Goal: Task Accomplishment & Management: Manage account settings

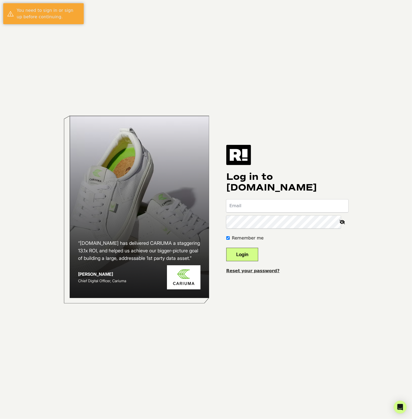
type input "[EMAIL_ADDRESS][DOMAIN_NAME]"
click at [255, 254] on button "Login" at bounding box center [242, 254] width 32 height 13
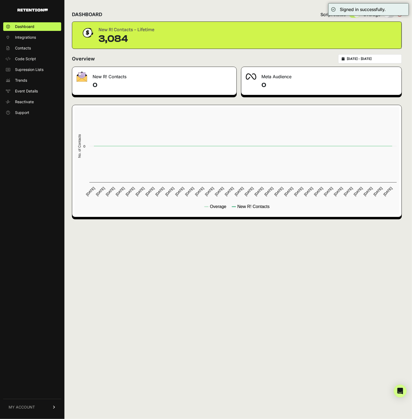
click at [285, 55] on div "Overview 2025-08-15 - 2025-09-14" at bounding box center [237, 58] width 330 height 9
click at [29, 46] on span "Contacts" at bounding box center [23, 47] width 16 height 5
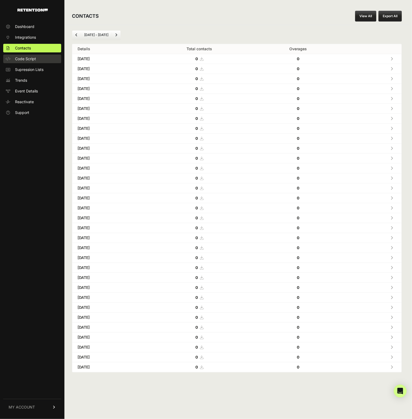
click at [38, 60] on link "Code Script" at bounding box center [32, 59] width 58 height 9
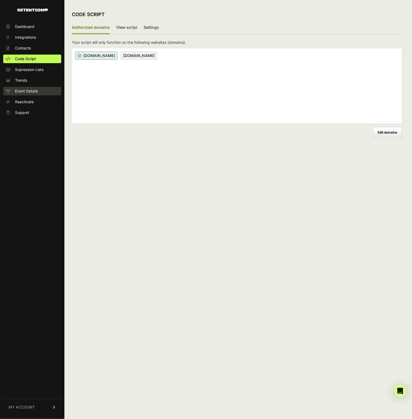
click at [23, 89] on span "Event Details" at bounding box center [26, 90] width 23 height 5
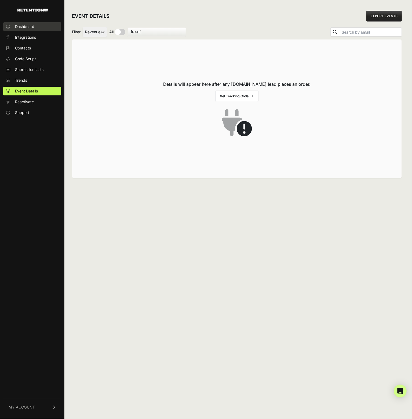
click at [26, 29] on span "Dashboard" at bounding box center [24, 26] width 19 height 5
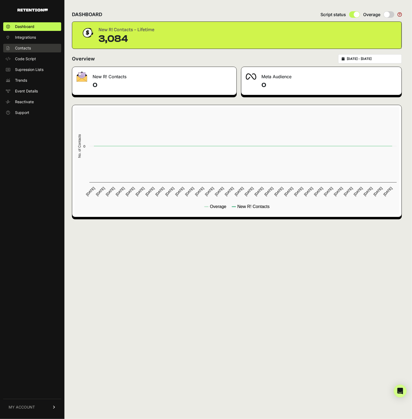
click at [23, 49] on span "Contacts" at bounding box center [23, 47] width 16 height 5
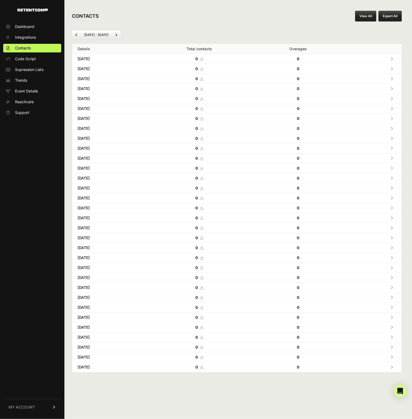
click at [103, 34] on li "[DATE] - [DATE]" at bounding box center [96, 35] width 31 height 4
click at [75, 37] on span "Previous" at bounding box center [76, 35] width 2 height 4
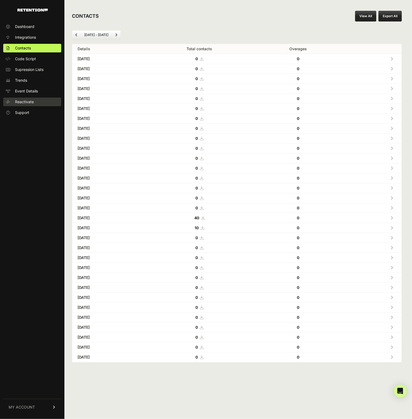
click at [28, 106] on link "Reactivate" at bounding box center [32, 101] width 58 height 9
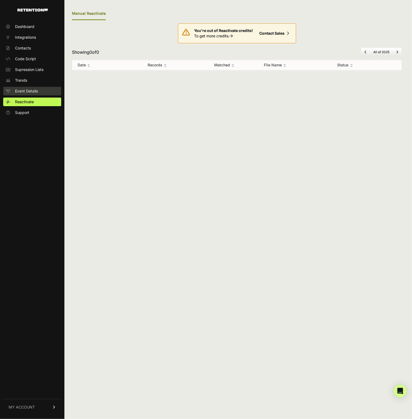
click at [31, 88] on span "Event Details" at bounding box center [26, 90] width 23 height 5
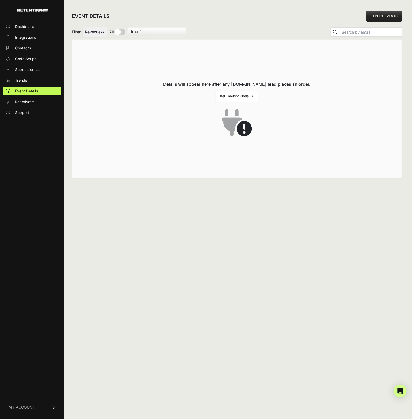
click at [45, 405] on link "MY ACCOUNT" at bounding box center [32, 406] width 58 height 16
click at [26, 389] on link "Billing" at bounding box center [32, 389] width 58 height 9
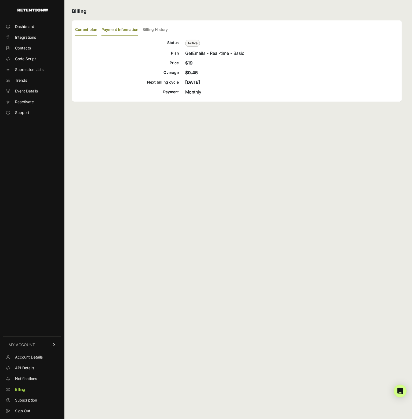
click at [129, 33] on label "Payment Information" at bounding box center [120, 30] width 37 height 13
click at [0, 0] on input "Payment Information" at bounding box center [0, 0] width 0 height 0
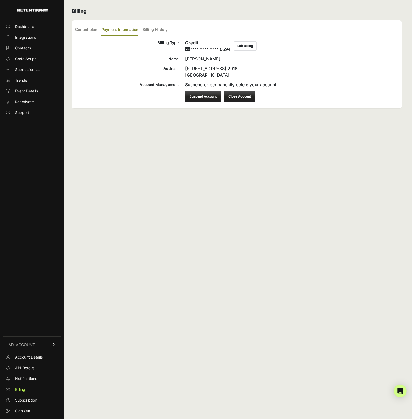
click at [242, 93] on button "Close Account" at bounding box center [239, 96] width 31 height 11
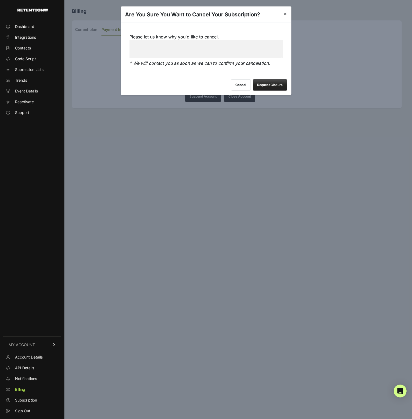
click at [227, 46] on textarea "Please let us know why you'd like to cancel." at bounding box center [205, 49] width 153 height 18
type textarea "dont use it"
click at [277, 83] on button "Request Closure" at bounding box center [270, 84] width 34 height 11
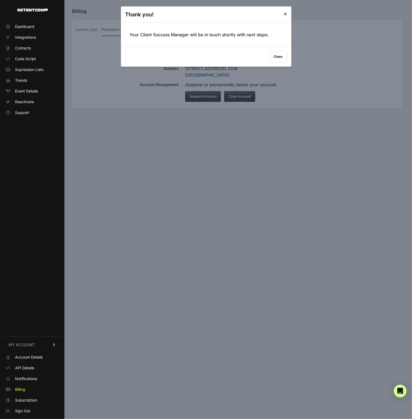
click at [279, 55] on button "Close" at bounding box center [278, 56] width 18 height 11
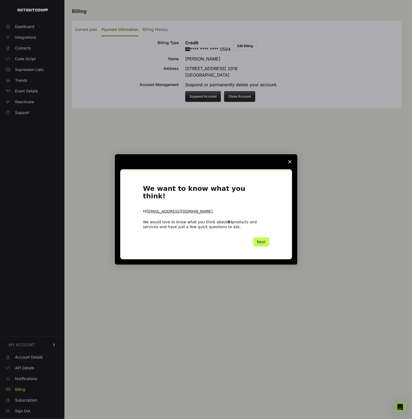
click at [264, 238] on button "Next" at bounding box center [261, 241] width 16 height 9
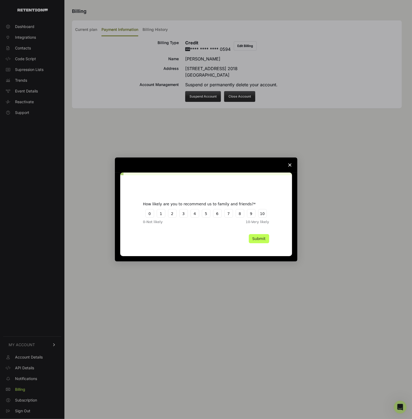
click at [257, 238] on button "Submit" at bounding box center [259, 238] width 20 height 9
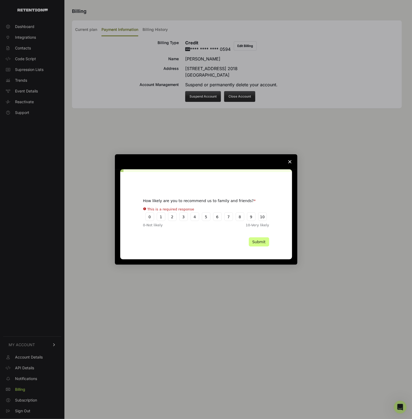
click at [292, 162] on span "Close survey" at bounding box center [289, 161] width 15 height 15
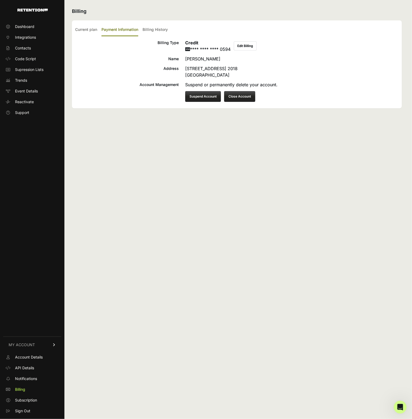
click at [205, 96] on button "Suspend Account" at bounding box center [203, 96] width 36 height 11
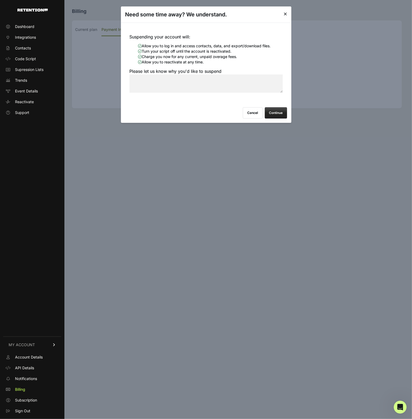
click at [284, 14] on icon at bounding box center [285, 14] width 3 height 4
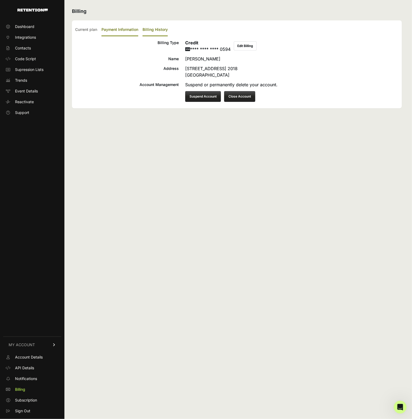
click at [152, 27] on label "Billing History" at bounding box center [155, 30] width 25 height 13
click at [0, 0] on input "Billing History" at bounding box center [0, 0] width 0 height 0
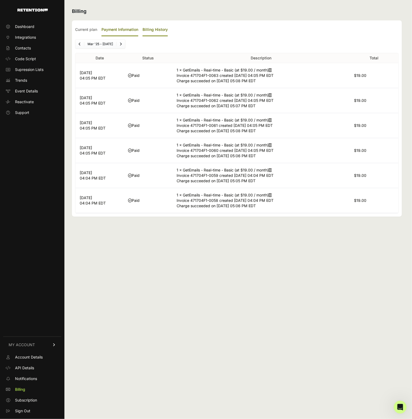
click at [122, 31] on label "Payment Information" at bounding box center [120, 30] width 37 height 13
click at [0, 0] on input "Payment Information" at bounding box center [0, 0] width 0 height 0
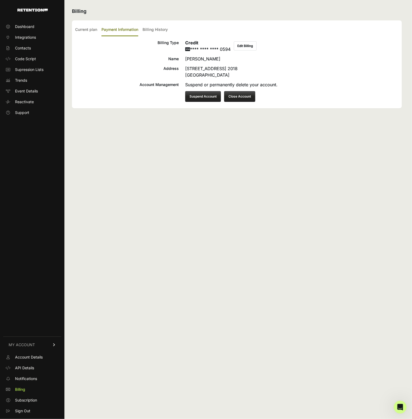
click at [245, 48] on button "Edit Billing" at bounding box center [245, 45] width 23 height 9
click at [150, 31] on label "Billing History" at bounding box center [155, 30] width 25 height 13
click at [0, 0] on input "Billing History" at bounding box center [0, 0] width 0 height 0
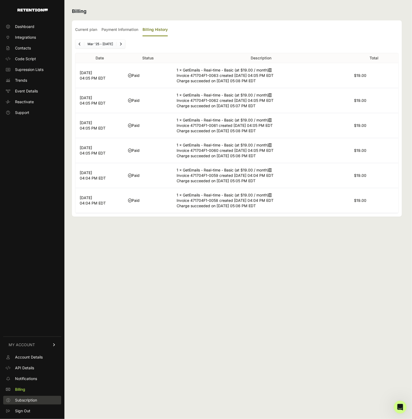
click at [25, 400] on span "Subscription" at bounding box center [26, 399] width 22 height 5
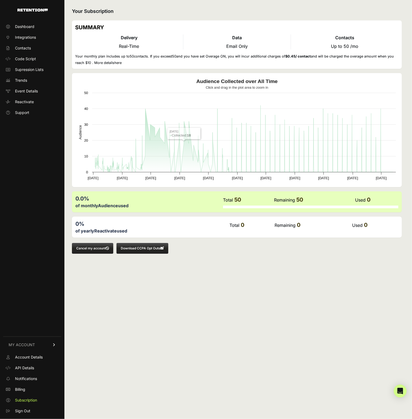
click at [84, 247] on button "Cancel my account" at bounding box center [92, 248] width 41 height 11
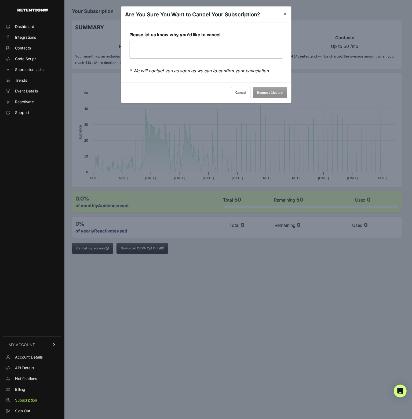
click at [288, 12] on div "Are You Sure You Want to Cancel Your Subscription?" at bounding box center [206, 14] width 171 height 16
click at [287, 11] on div "Are You Sure You Want to Cancel Your Subscription?" at bounding box center [206, 14] width 171 height 16
click at [279, 18] on div "Are You Sure You Want to Cancel Your Subscription?" at bounding box center [206, 14] width 171 height 16
click at [280, 15] on div "Are You Sure You Want to Cancel Your Subscription?" at bounding box center [206, 14] width 171 height 16
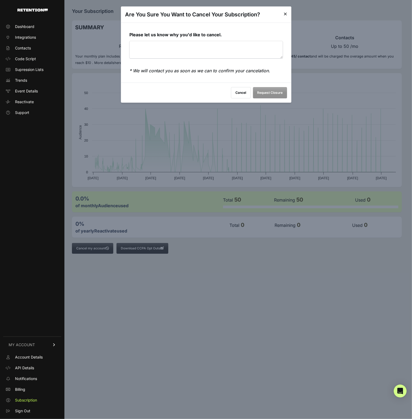
click at [285, 15] on icon at bounding box center [285, 14] width 3 height 4
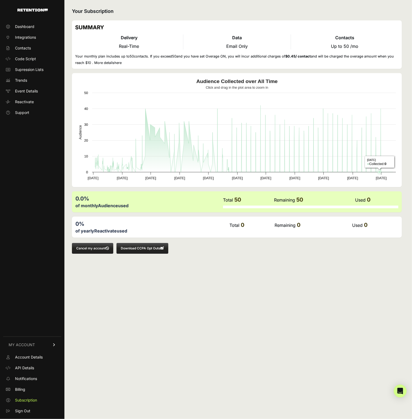
click at [380, 108] on icon "Audience Collected over All Time" at bounding box center [244, 138] width 298 height 67
